Goal: Transaction & Acquisition: Purchase product/service

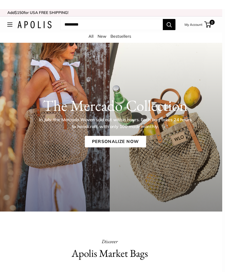
scroll to position [0, 3]
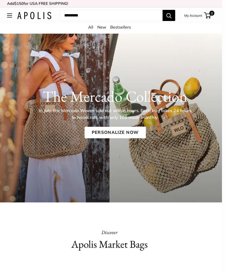
click at [121, 129] on link "Personalize Now" at bounding box center [114, 133] width 61 height 12
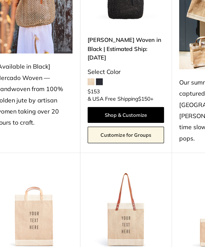
scroll to position [76, 0]
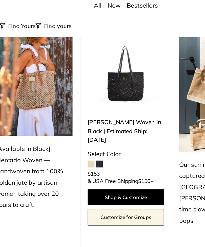
click at [81, 68] on img at bounding box center [102, 64] width 51 height 51
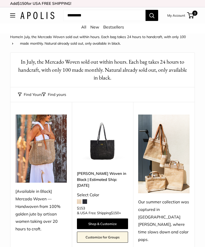
scroll to position [10, 0]
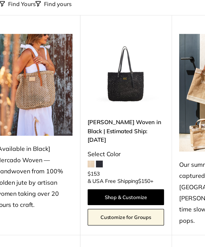
click at [24, 105] on img at bounding box center [40, 139] width 51 height 68
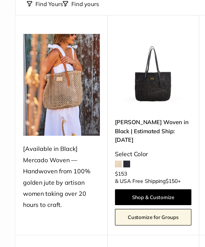
click at [45, 105] on img at bounding box center [40, 139] width 51 height 68
click at [81, 190] on span at bounding box center [79, 192] width 5 height 5
click at [107, 105] on img at bounding box center [102, 130] width 51 height 51
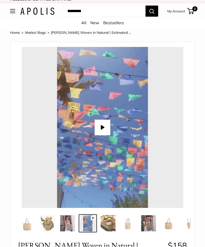
click at [105, 127] on button "Play" at bounding box center [103, 128] width 16 height 16
type input "*"
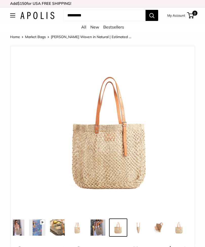
scroll to position [0, 52]
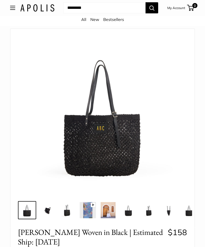
scroll to position [32, 0]
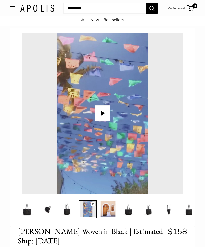
click at [100, 113] on button "Play" at bounding box center [103, 114] width 16 height 16
type input "*"
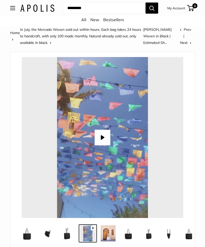
scroll to position [0, 0]
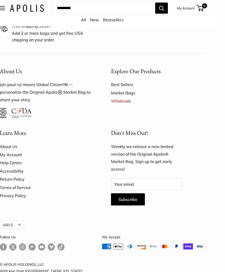
scroll to position [1175, 10]
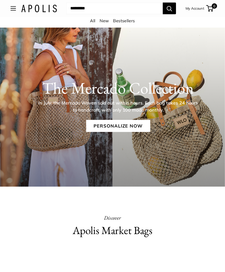
scroll to position [10, 0]
